Goal: Information Seeking & Learning: Learn about a topic

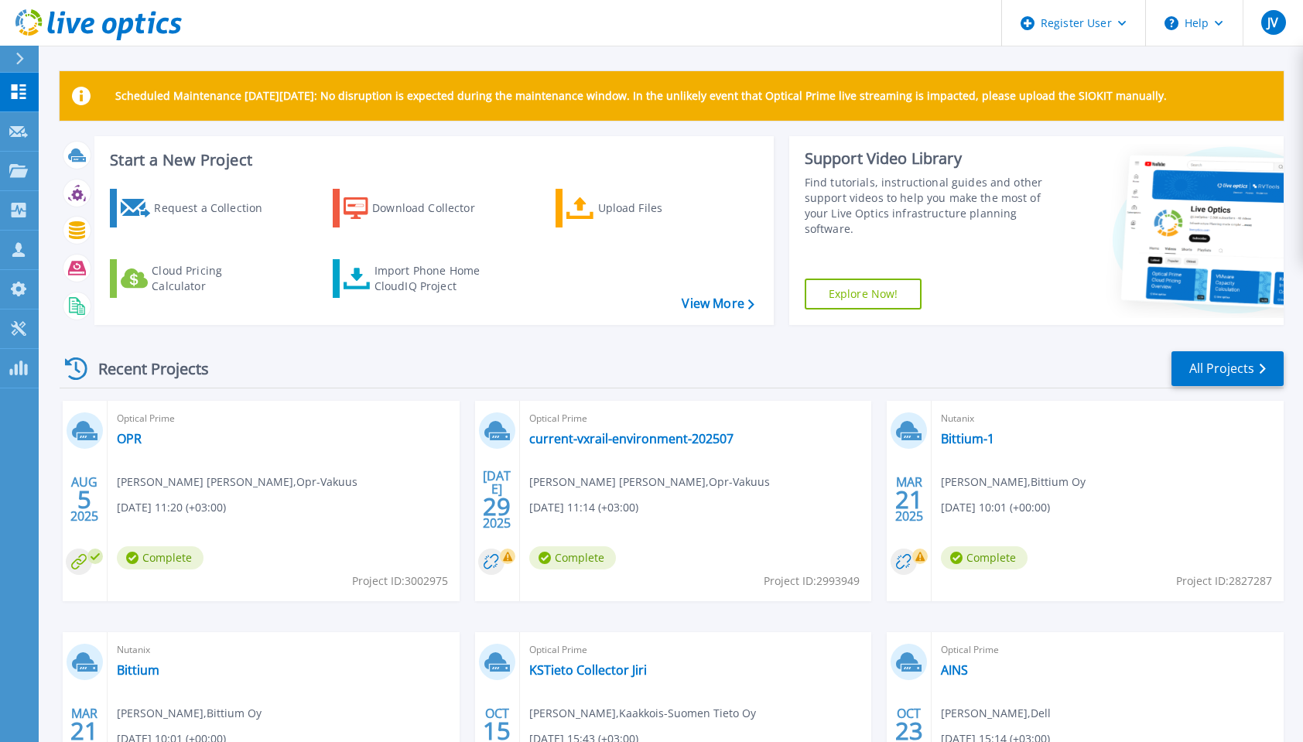
click at [18, 53] on icon at bounding box center [19, 59] width 9 height 12
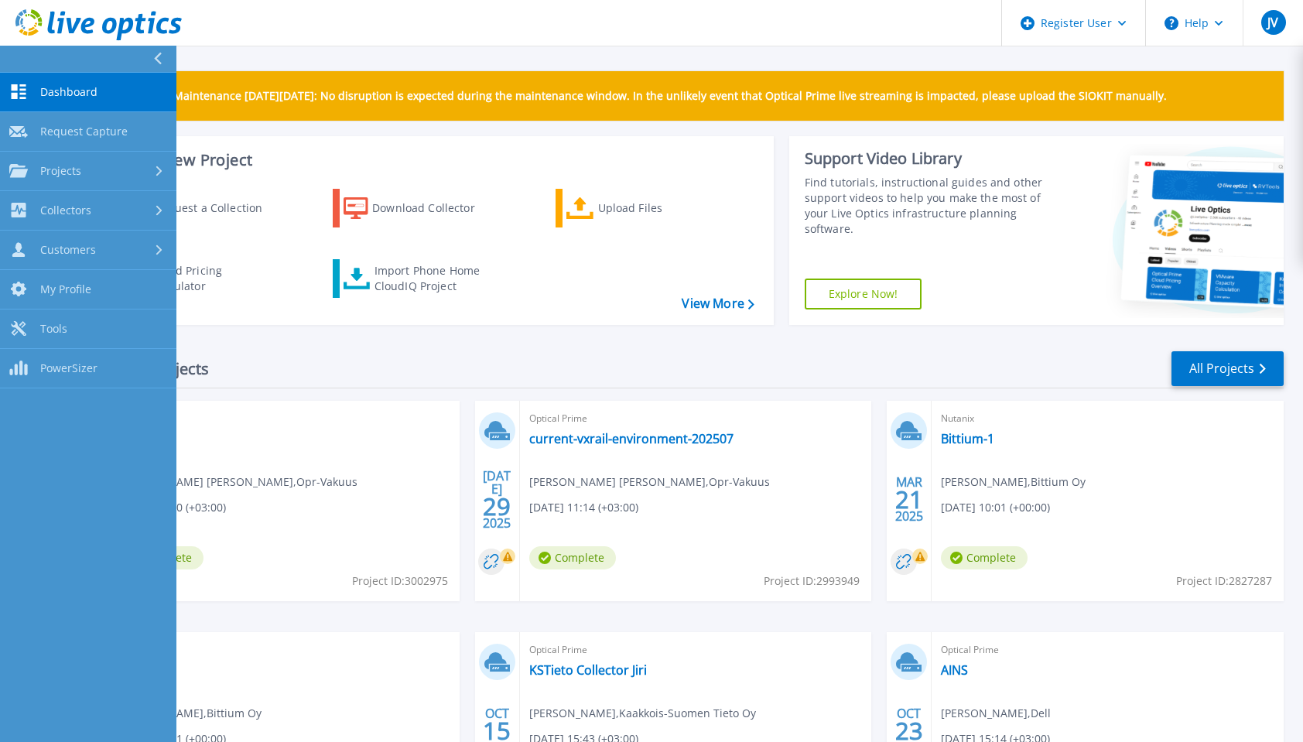
click at [67, 85] on span "Dashboard" at bounding box center [68, 92] width 57 height 14
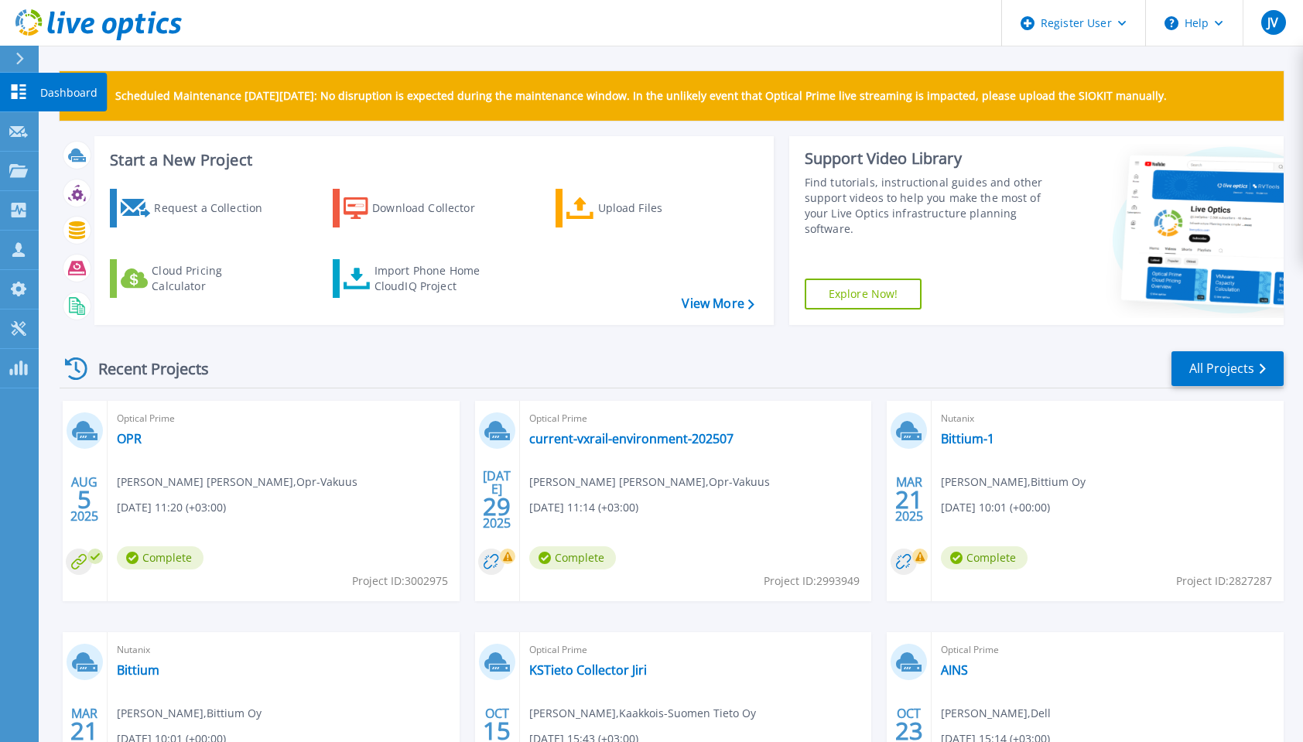
click at [29, 62] on div at bounding box center [26, 59] width 25 height 26
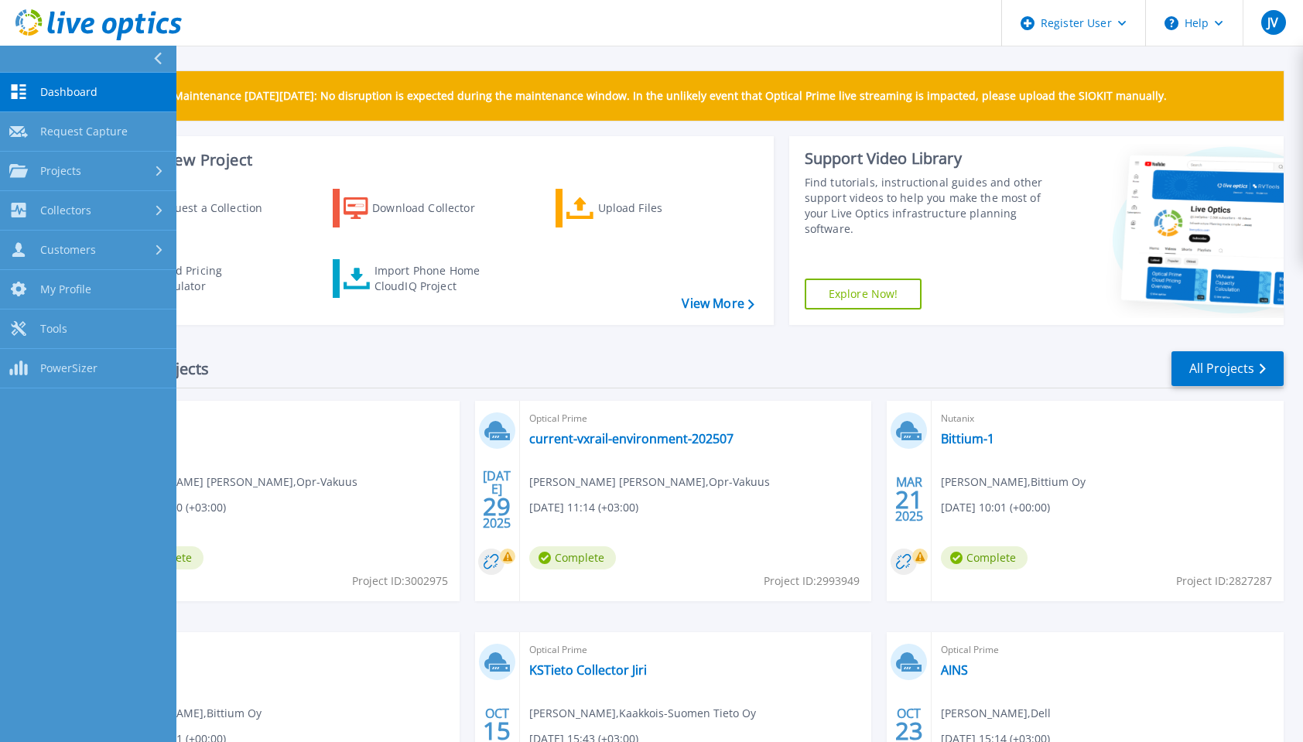
click at [77, 161] on link "Projects Projects" at bounding box center [88, 171] width 176 height 39
click at [91, 197] on link "Search Projects" at bounding box center [88, 210] width 176 height 39
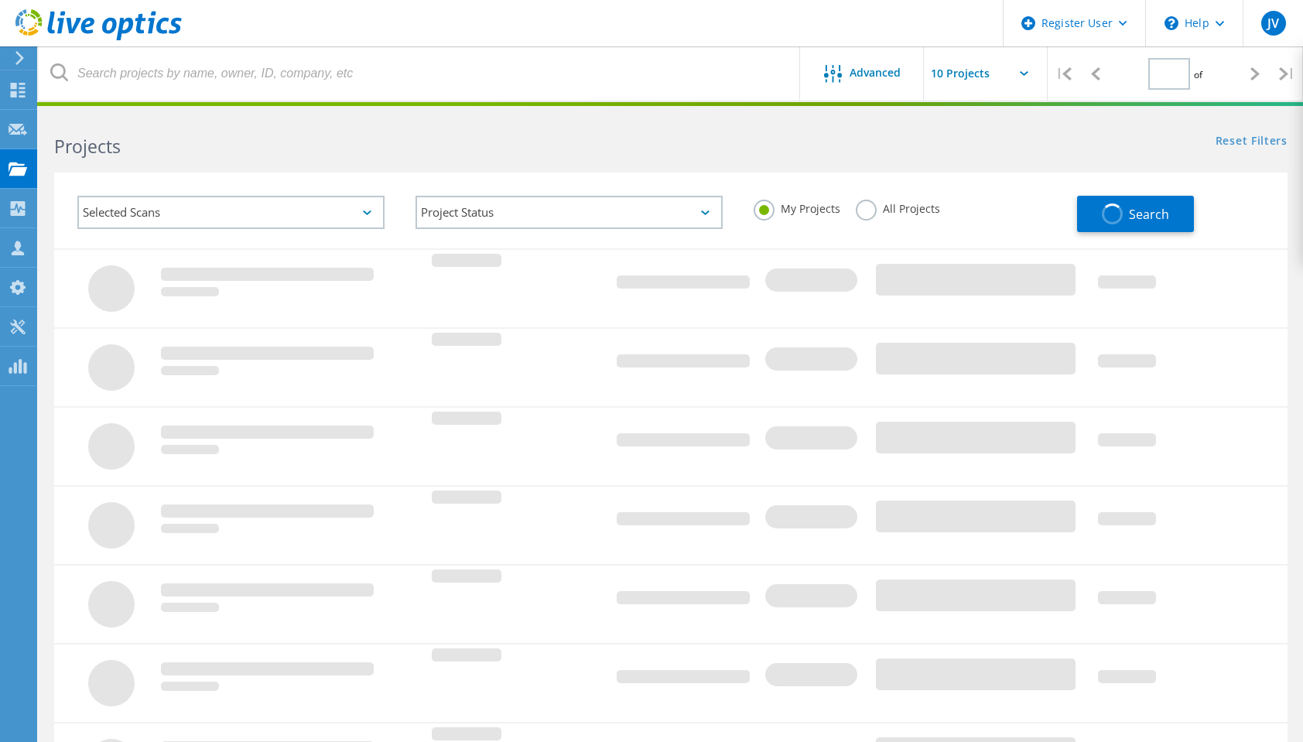
type input "1"
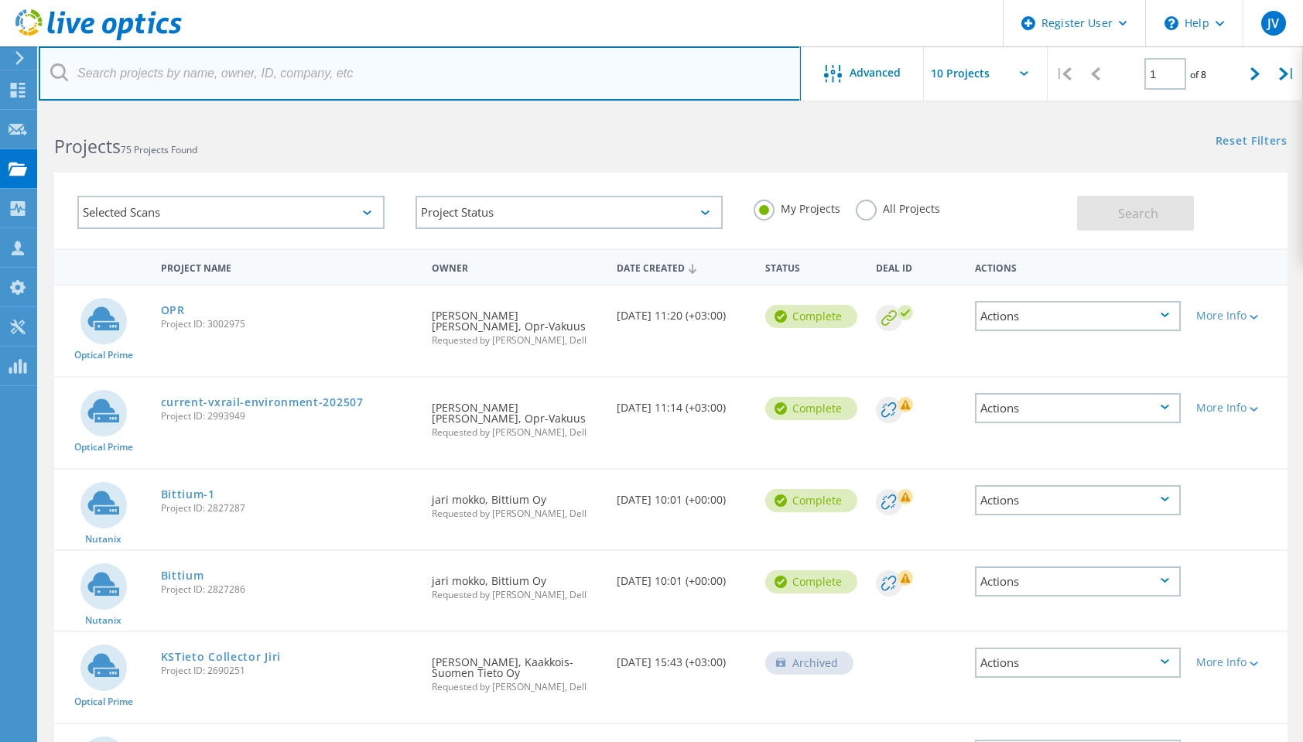
click at [345, 77] on input "text" at bounding box center [420, 73] width 762 height 54
type input "kokkola"
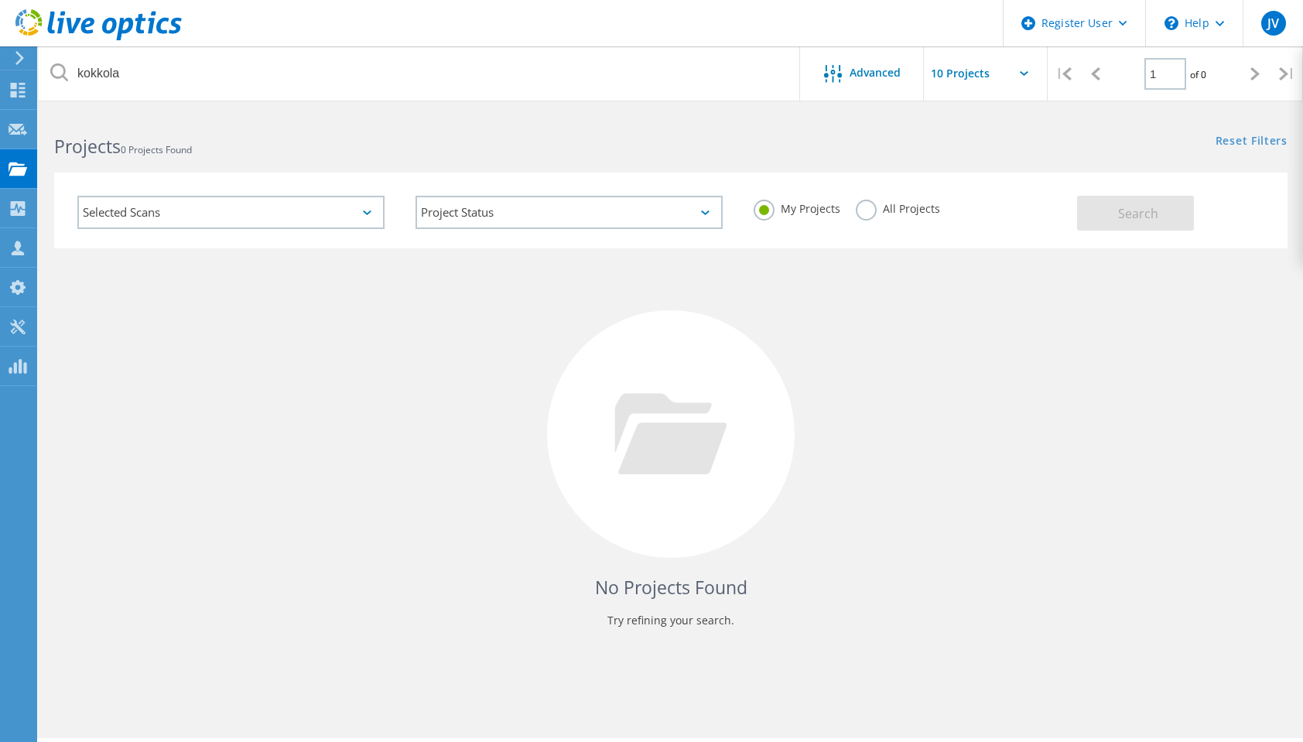
click at [869, 213] on label "All Projects" at bounding box center [897, 207] width 84 height 15
click at [0, 0] on input "All Projects" at bounding box center [0, 0] width 0 height 0
click at [1101, 201] on button "Search" at bounding box center [1135, 213] width 117 height 35
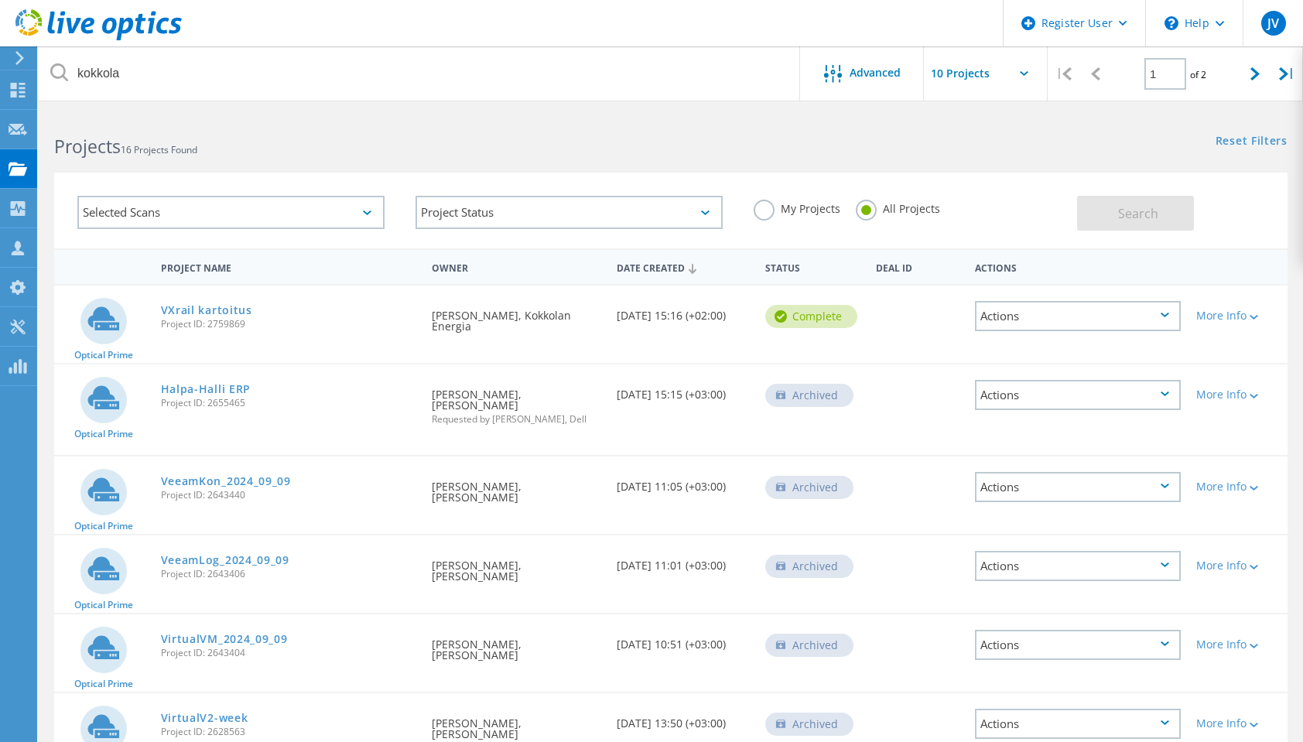
click at [241, 312] on link "VXrail kartoitus" at bounding box center [206, 310] width 91 height 11
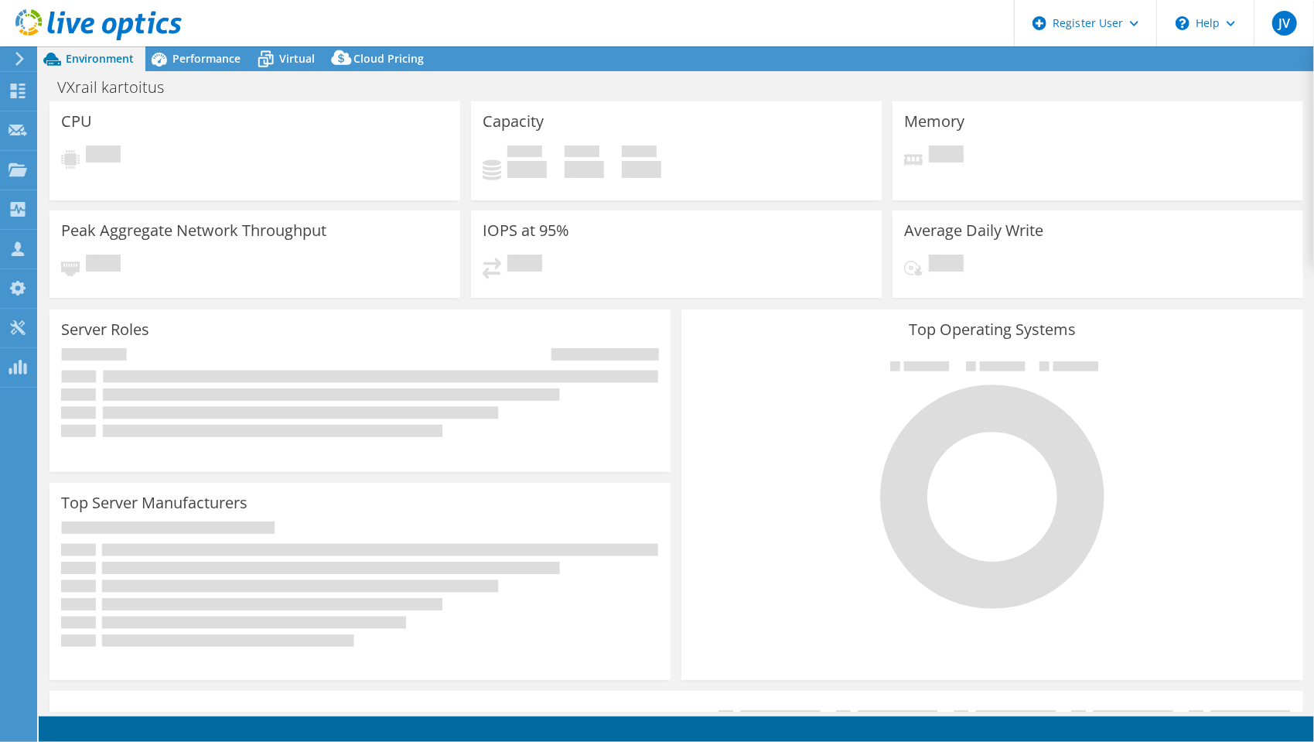
select select "EUFrankfurt"
select select "EUR"
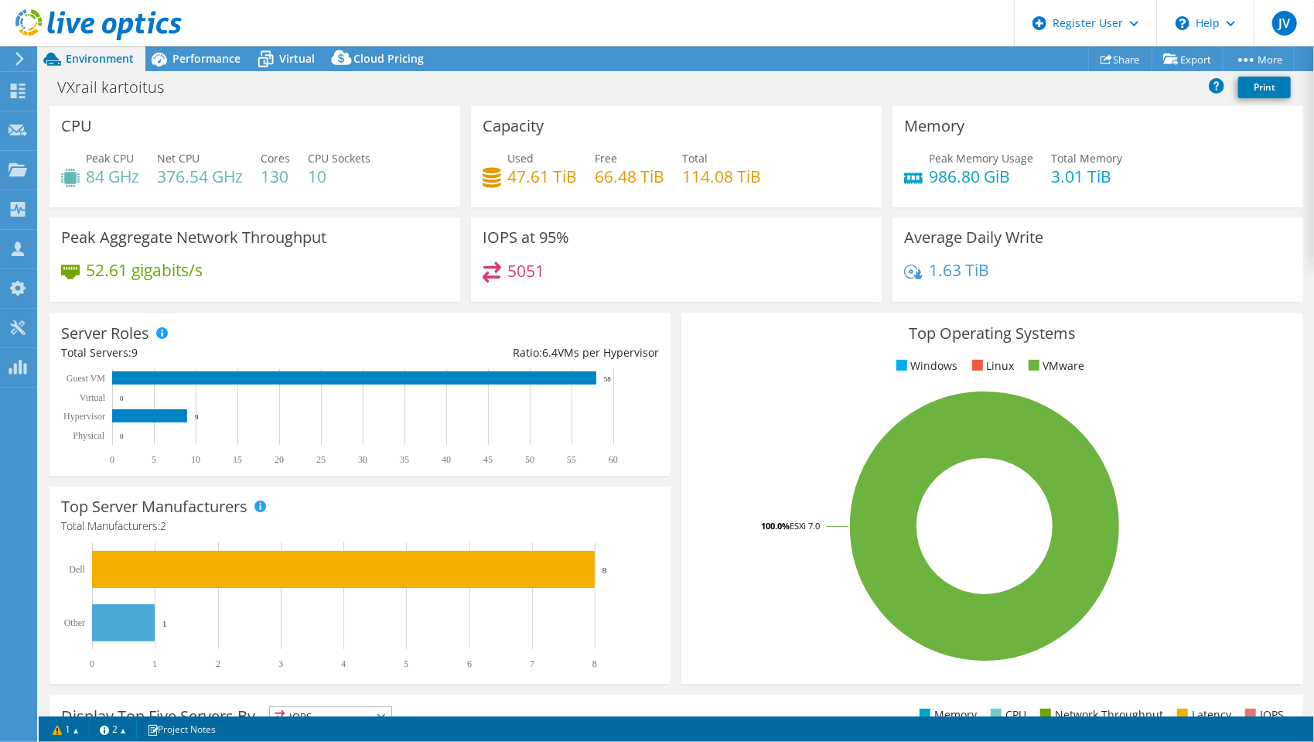
click at [226, 61] on span "Performance" at bounding box center [206, 58] width 68 height 15
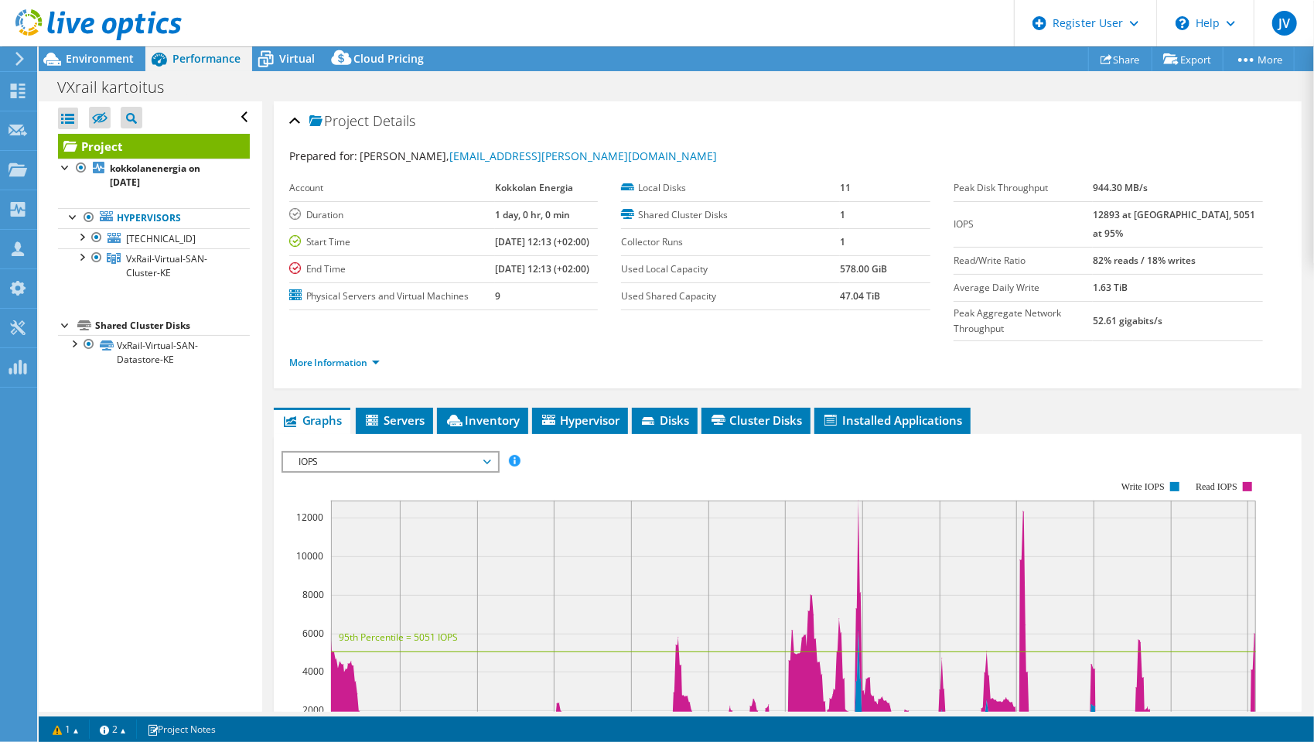
click at [102, 59] on span "Environment" at bounding box center [100, 58] width 68 height 15
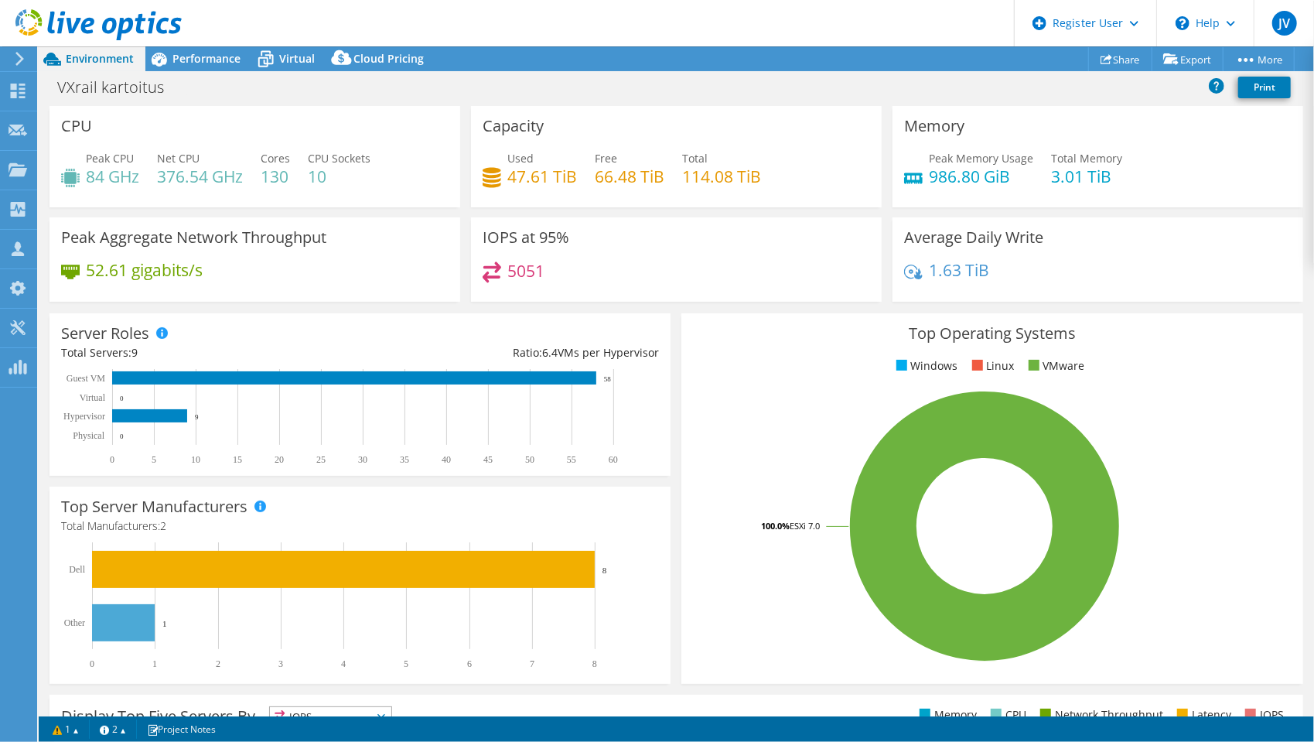
click at [168, 60] on icon at bounding box center [158, 59] width 27 height 27
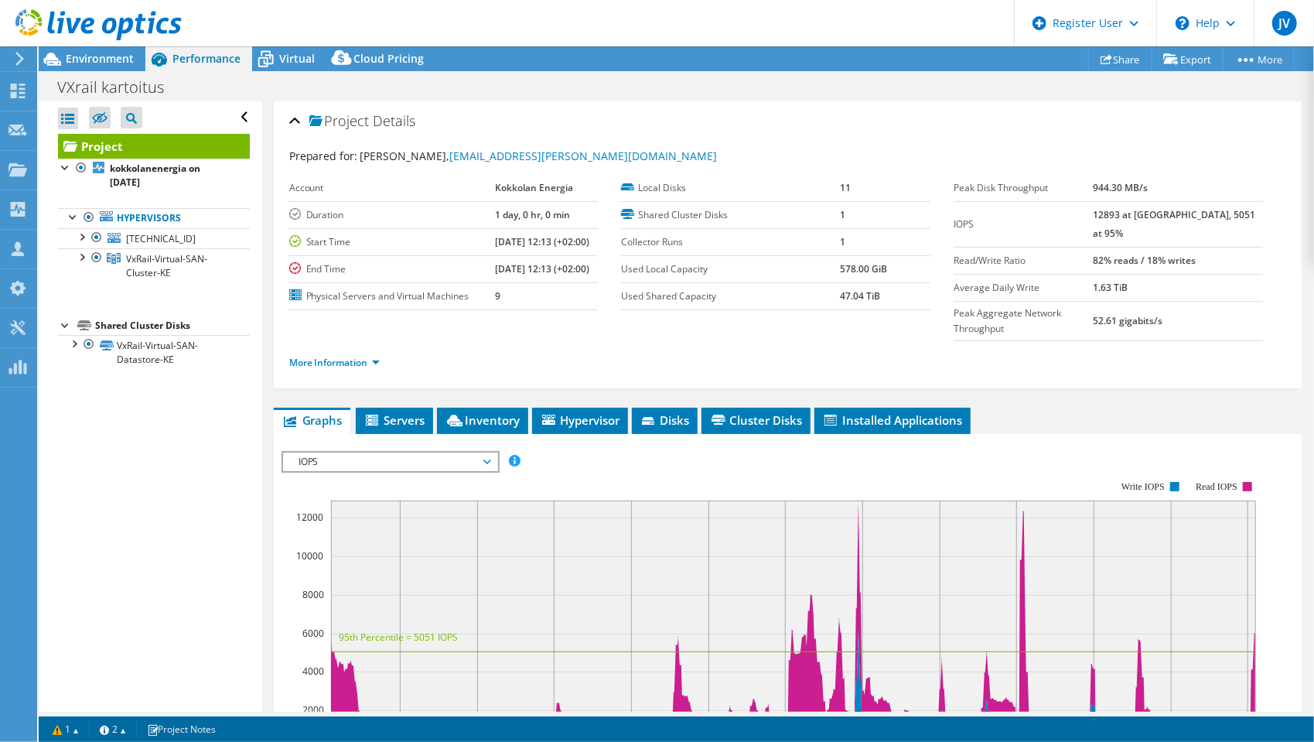
click at [275, 47] on icon at bounding box center [265, 59] width 27 height 27
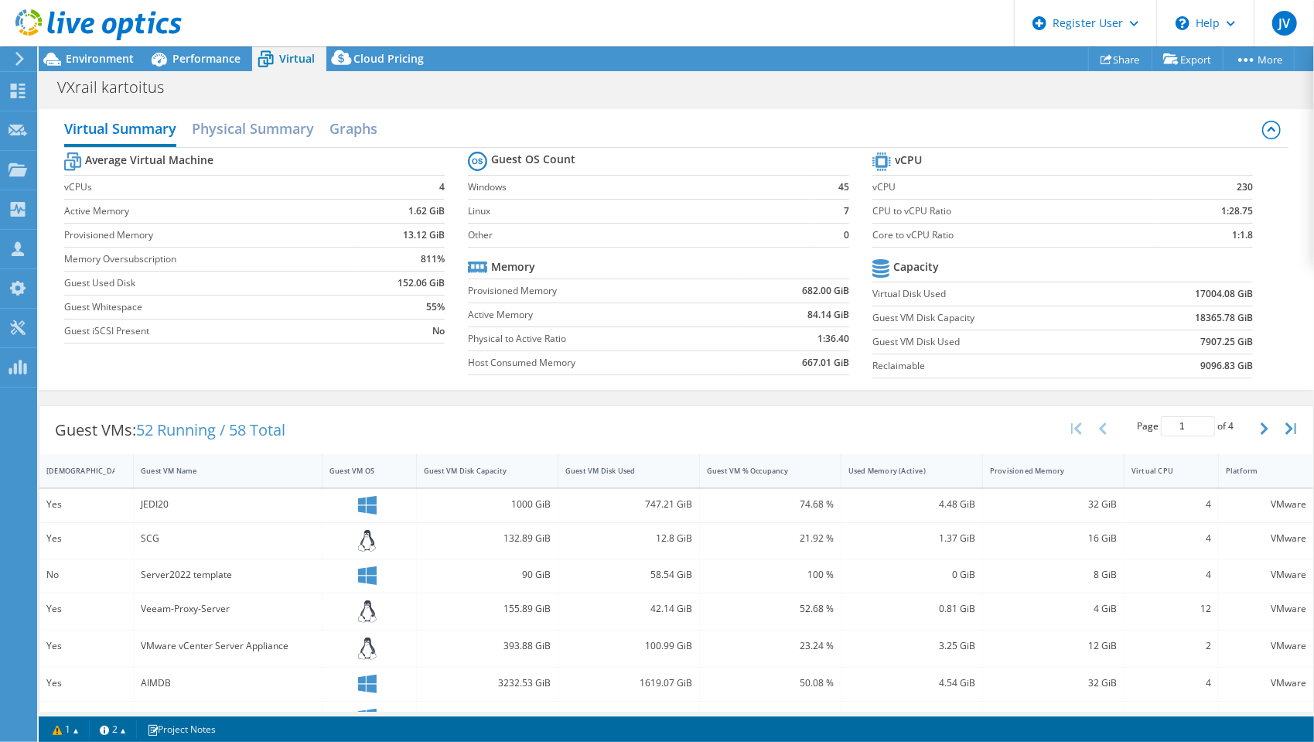
click at [224, 60] on span "Performance" at bounding box center [206, 58] width 68 height 15
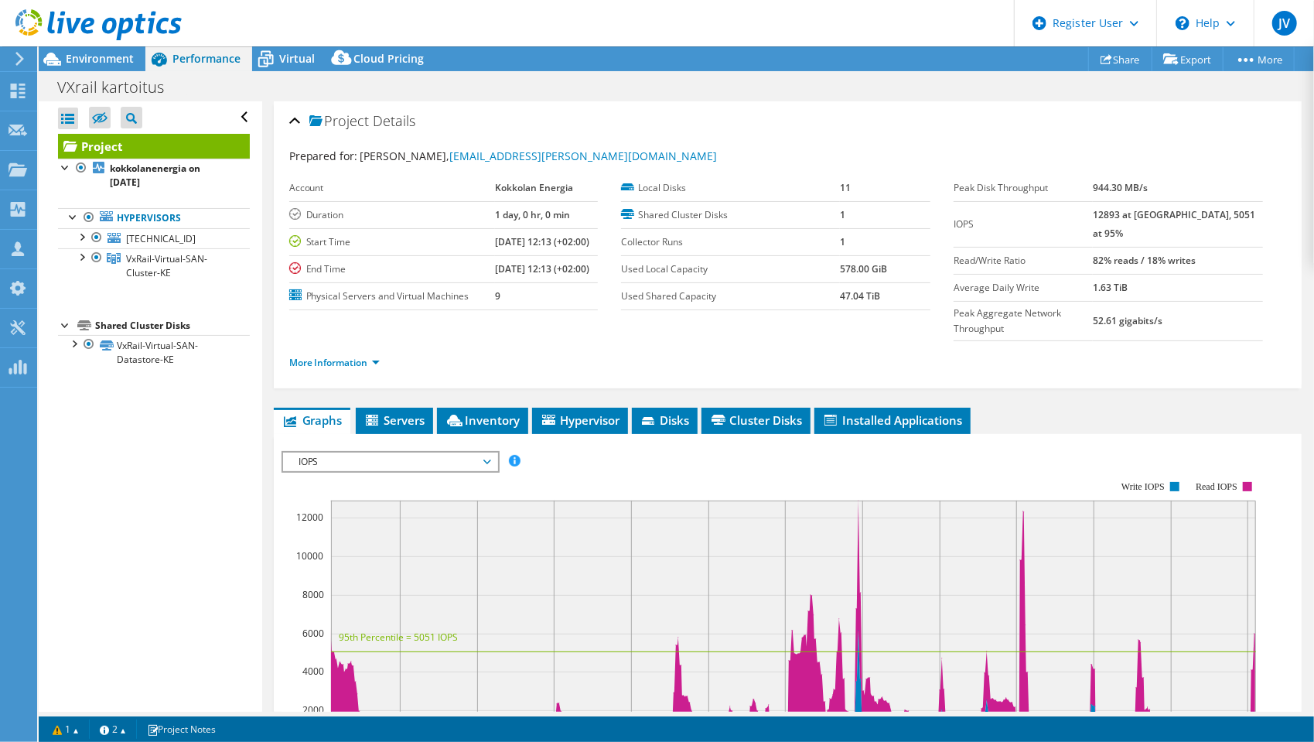
click at [109, 61] on span "Environment" at bounding box center [100, 58] width 68 height 15
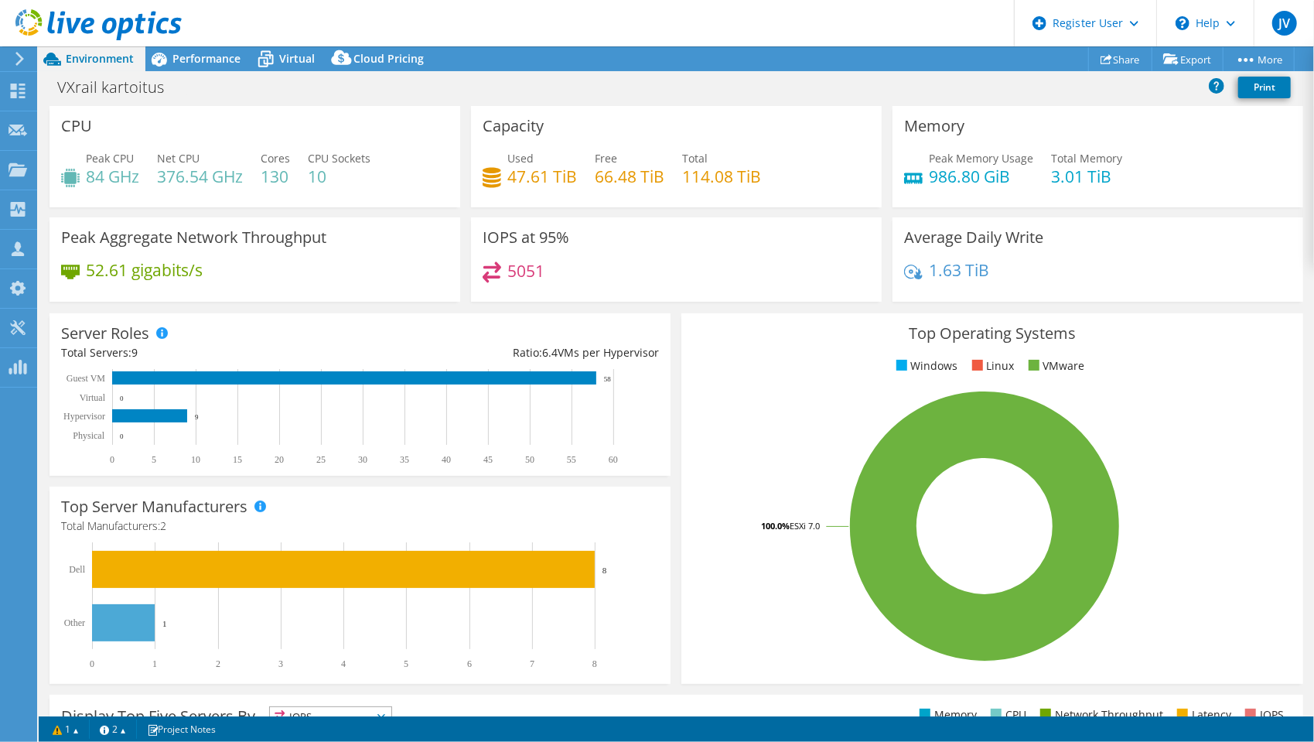
click at [274, 56] on icon at bounding box center [265, 59] width 27 height 27
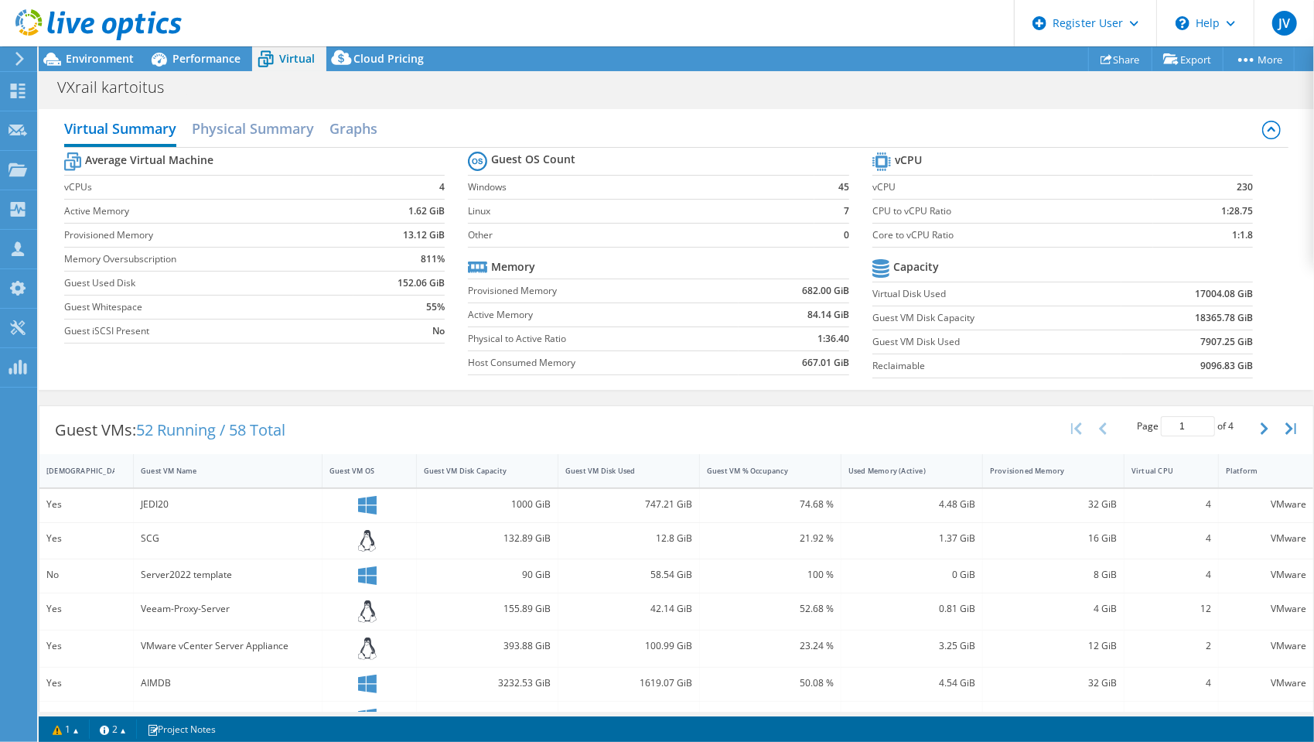
click at [266, 127] on h2 "Physical Summary" at bounding box center [253, 128] width 122 height 31
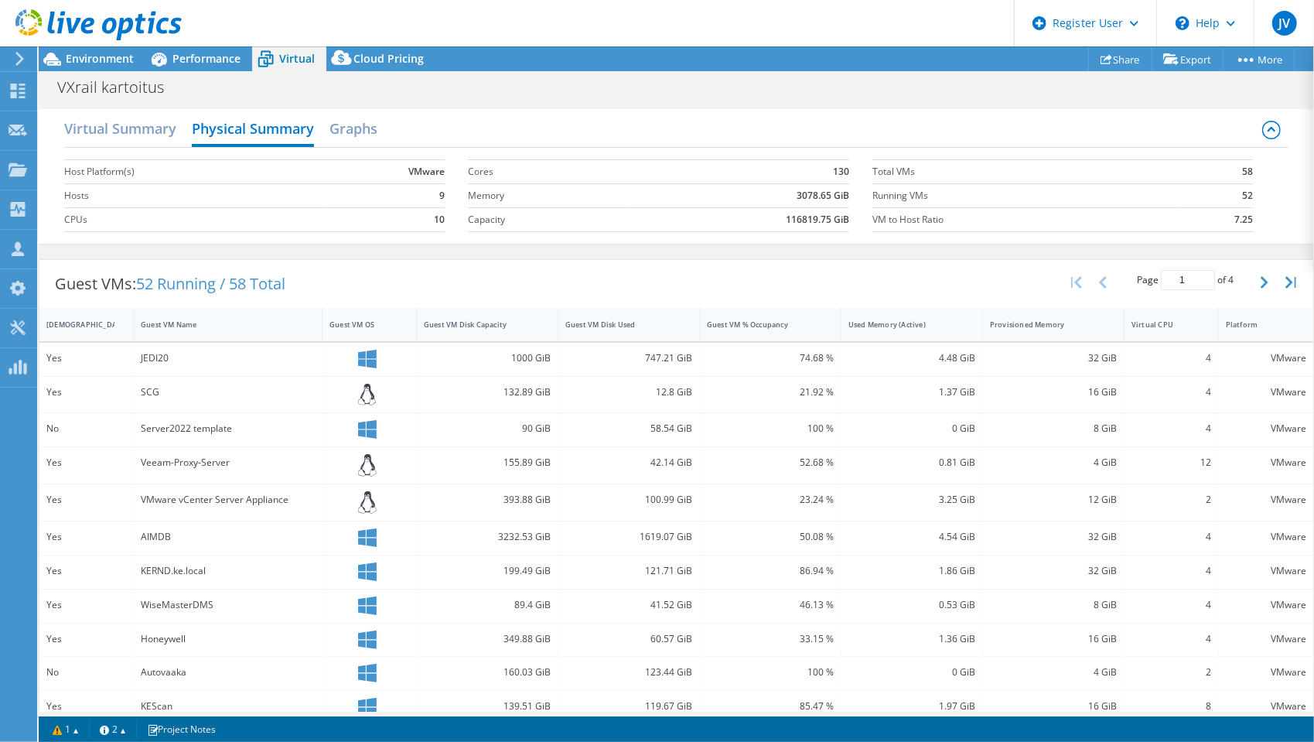
click at [118, 135] on h2 "Virtual Summary" at bounding box center [120, 128] width 112 height 31
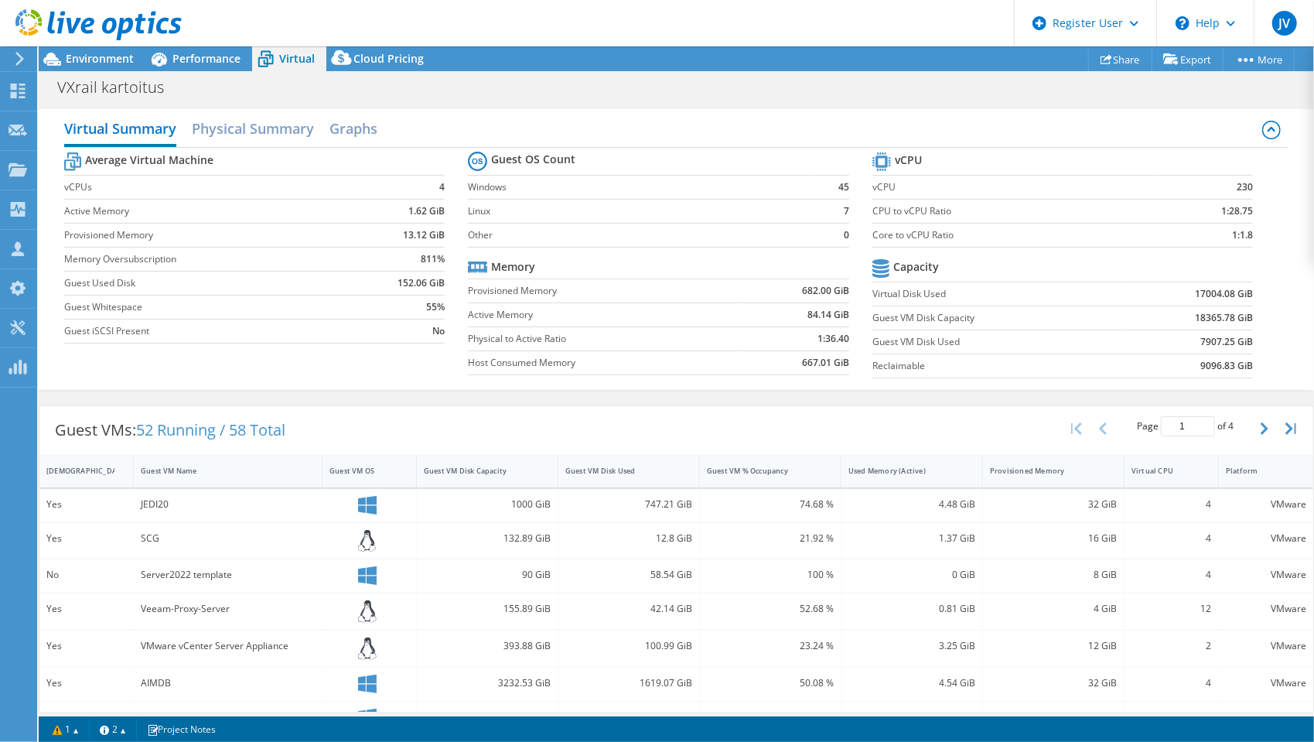
click at [209, 58] on span "Performance" at bounding box center [206, 58] width 68 height 15
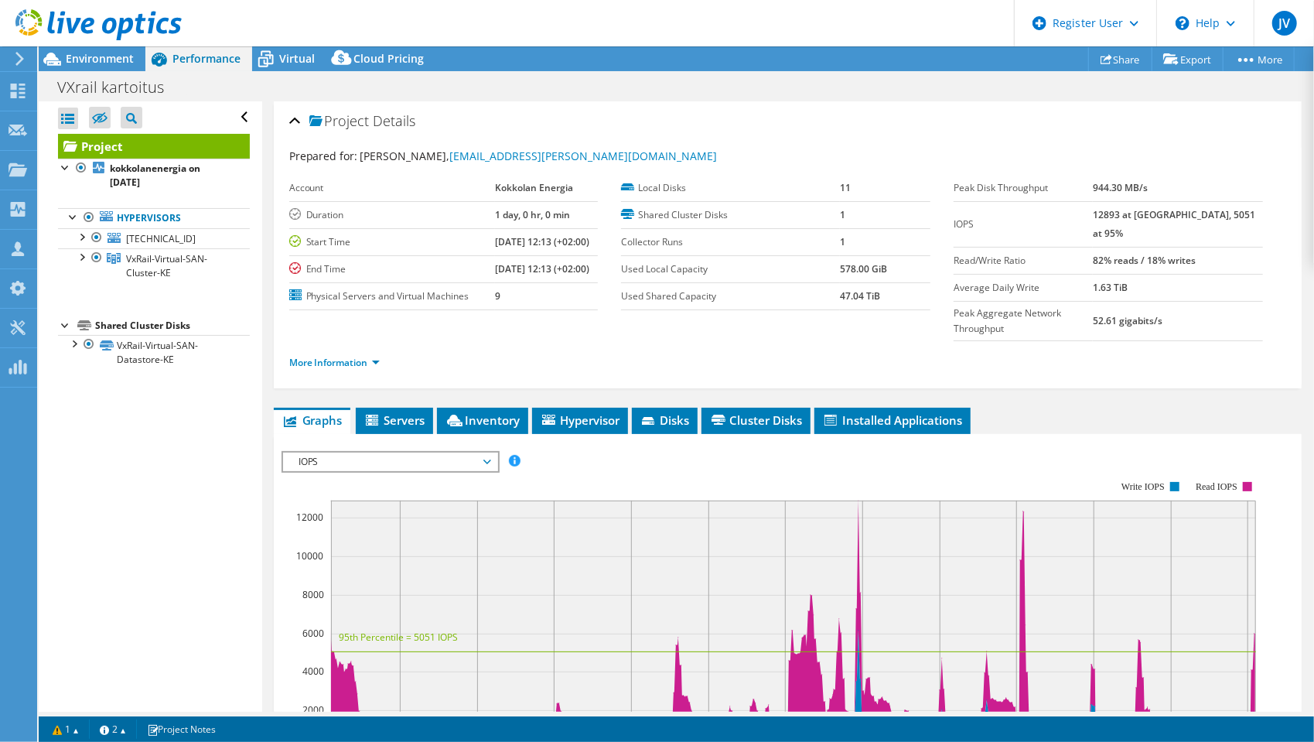
click at [121, 65] on span "Environment" at bounding box center [100, 58] width 68 height 15
